Goal: Information Seeking & Learning: Learn about a topic

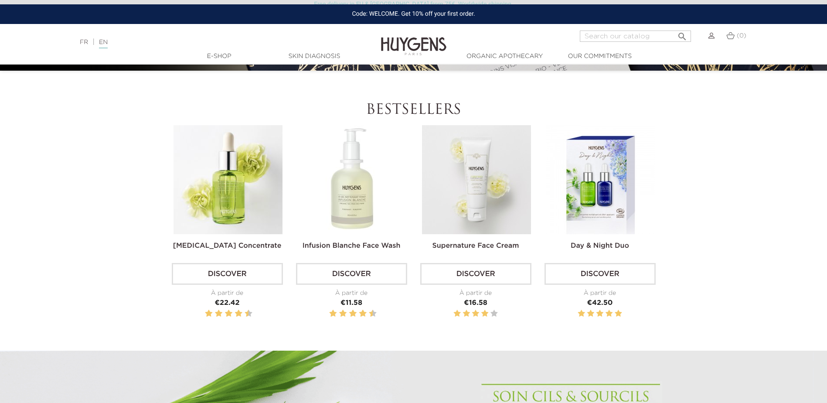
scroll to position [305, 0]
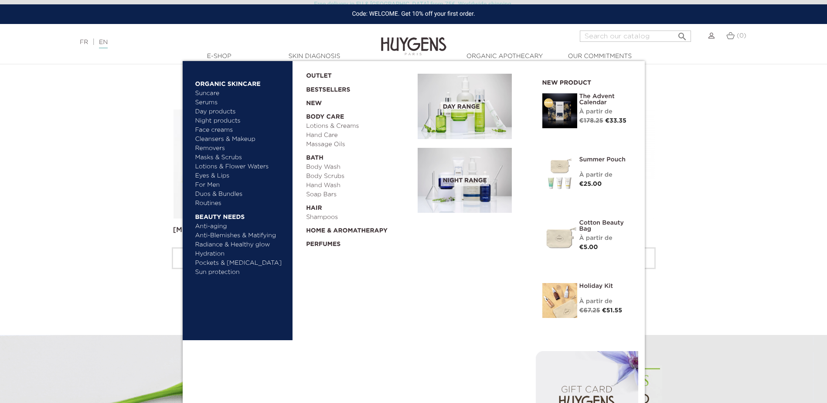
click at [312, 103] on link "New" at bounding box center [358, 102] width 105 height 14
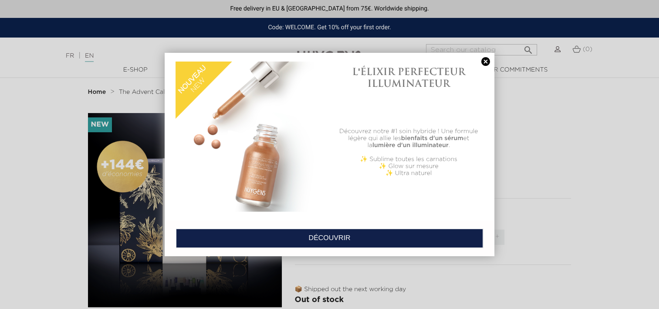
click at [484, 62] on link at bounding box center [486, 61] width 12 height 9
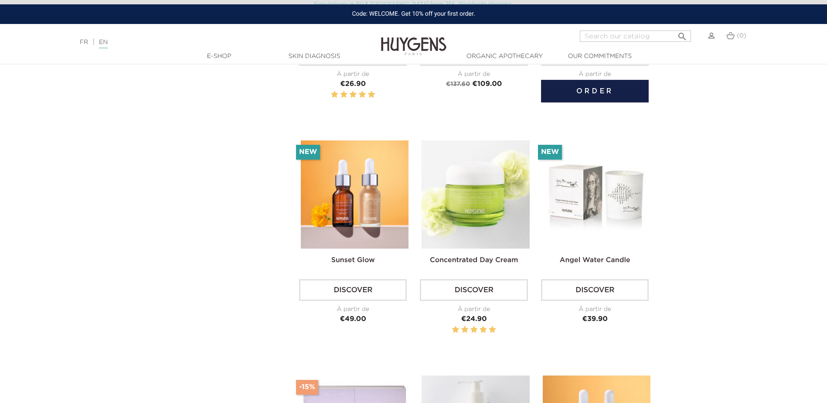
scroll to position [610, 0]
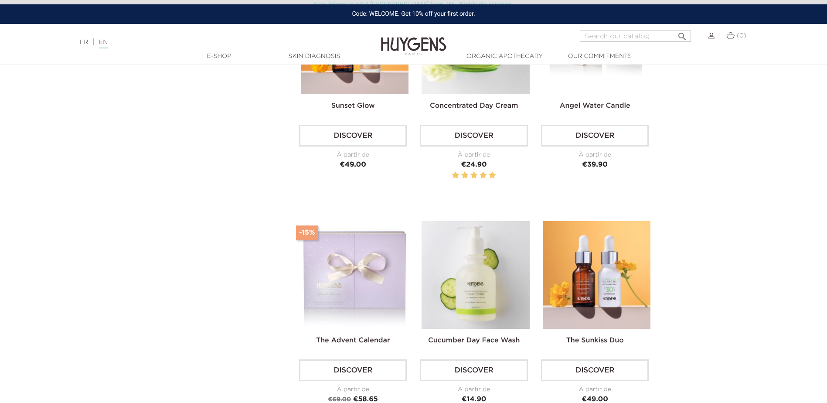
drag, startPoint x: 578, startPoint y: 93, endPoint x: 231, endPoint y: 189, distance: 360.3
drag, startPoint x: 231, startPoint y: 189, endPoint x: 149, endPoint y: 177, distance: 82.8
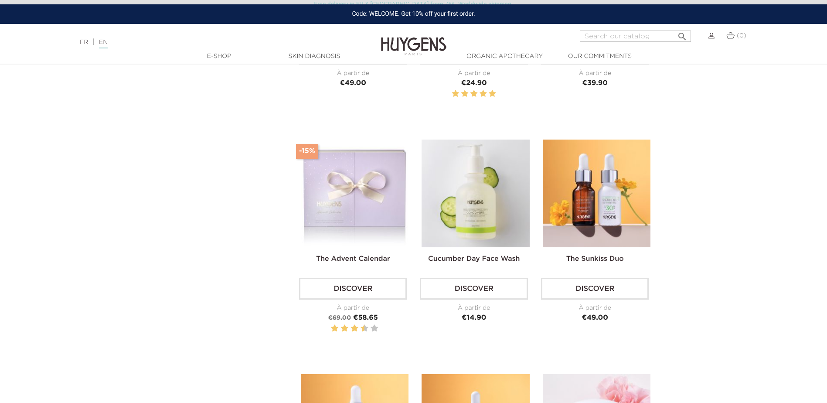
scroll to position [784, 0]
